Goal: Use online tool/utility: Utilize a website feature to perform a specific function

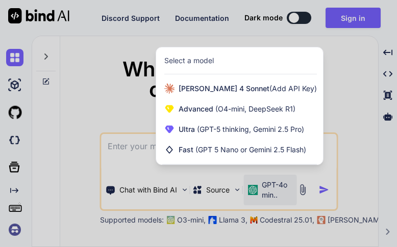
click at [328, 108] on div at bounding box center [198, 123] width 397 height 247
type textarea "x"
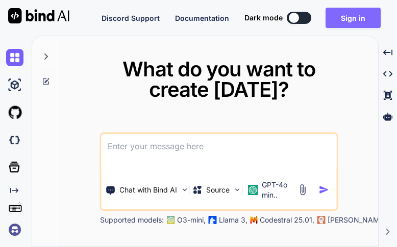
click at [354, 20] on button "Sign in" at bounding box center [352, 18] width 55 height 20
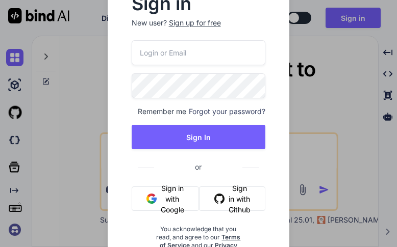
click at [176, 200] on button "Sign in with Google" at bounding box center [165, 199] width 67 height 24
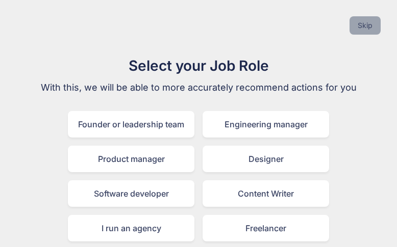
click at [361, 30] on button "Skip" at bounding box center [364, 25] width 31 height 18
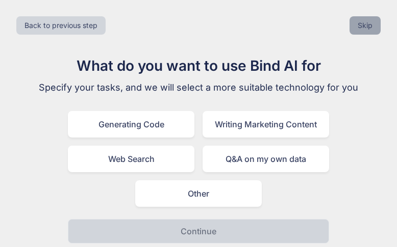
click at [361, 30] on button "Skip" at bounding box center [364, 25] width 31 height 18
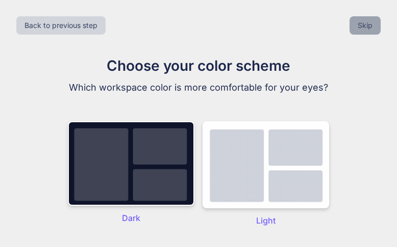
click at [361, 30] on button "Skip" at bounding box center [364, 25] width 31 height 18
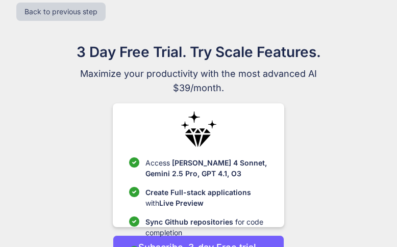
scroll to position [69, 0]
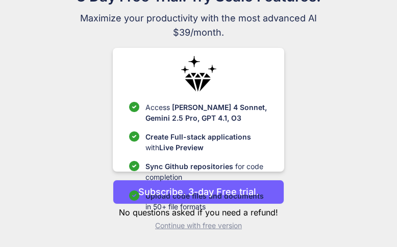
click at [257, 191] on p "Subscribe. 3-day Free trial." at bounding box center [198, 192] width 120 height 14
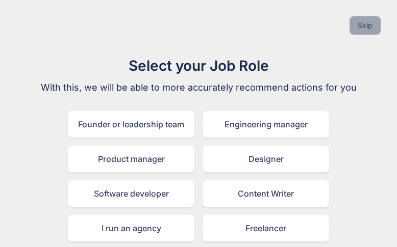
click at [351, 25] on button "Skip" at bounding box center [364, 25] width 31 height 18
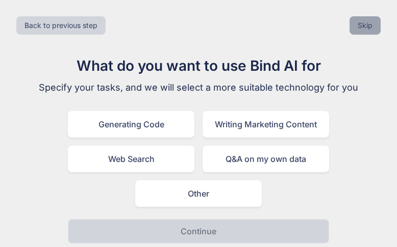
click at [351, 25] on button "Skip" at bounding box center [364, 25] width 31 height 18
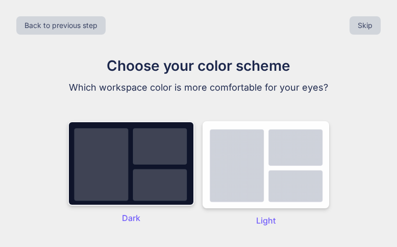
click at [163, 140] on img at bounding box center [131, 163] width 126 height 85
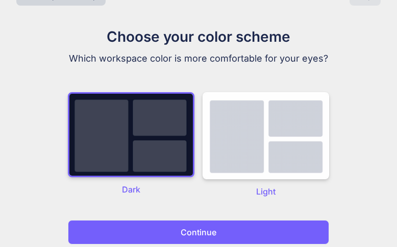
scroll to position [35, 0]
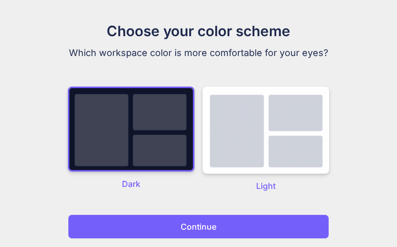
click at [241, 218] on button "Continue" at bounding box center [198, 227] width 261 height 24
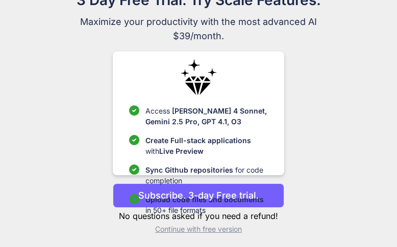
scroll to position [69, 0]
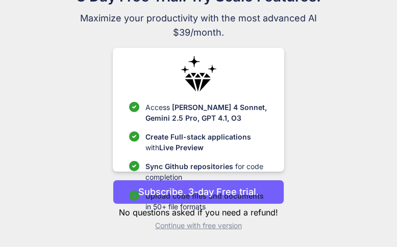
click at [215, 230] on p "Continue with free version" at bounding box center [198, 226] width 171 height 10
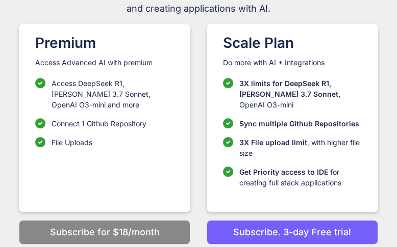
scroll to position [99, 0]
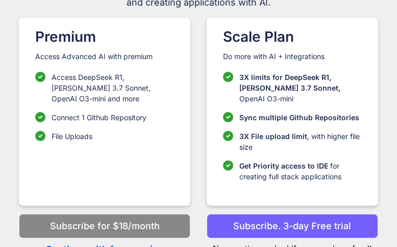
click at [142, 243] on p "Continue with free version" at bounding box center [104, 250] width 171 height 14
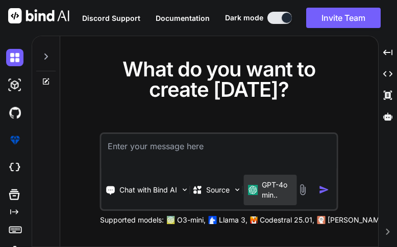
click at [272, 185] on p "GPT-4o min.." at bounding box center [277, 190] width 31 height 20
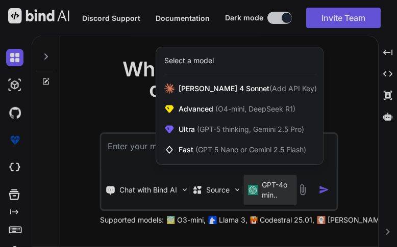
click at [227, 67] on div "Select a model" at bounding box center [239, 60] width 167 height 27
click at [215, 64] on div "Select a model" at bounding box center [240, 61] width 152 height 10
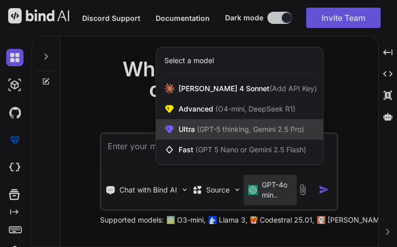
click at [212, 132] on span "(GPT-5 thinking, Gemini 2.5 Pro)" at bounding box center [249, 129] width 109 height 9
type textarea "x"
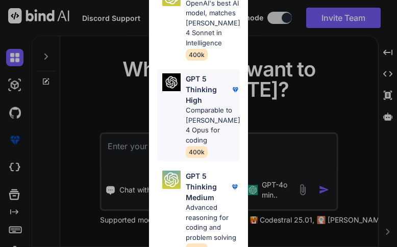
click at [206, 92] on p "GPT 5 Thinking High" at bounding box center [208, 89] width 44 height 32
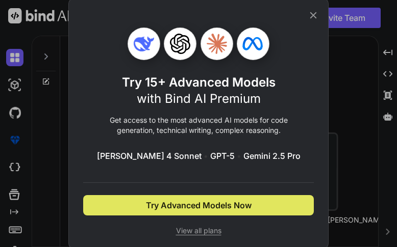
click at [204, 213] on button "Try Advanced Models Now" at bounding box center [198, 205] width 230 height 20
